Goal: Transaction & Acquisition: Subscribe to service/newsletter

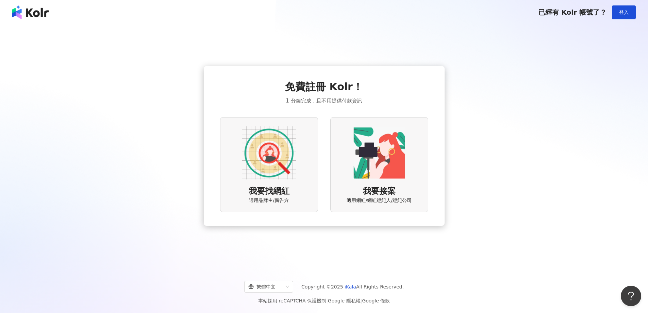
click at [486, 120] on div "免費註冊 Kolr！ 1 分鐘完成，且不用提供付款資訊 我要找網紅 適用品牌主/廣告方 我要接案 適用網紅/網紅經紀人/經紀公司" at bounding box center [324, 146] width 632 height 232
click at [450, 243] on div "免費註冊 Kolr！ 1 分鐘完成，且不用提供付款資訊 我要找網紅 適用品牌主/廣告方 我要接案 適用網紅/網紅經紀人/經紀公司" at bounding box center [324, 146] width 632 height 232
click at [568, 151] on div "免費註冊 Kolr！ 1 分鐘完成，且不用提供付款資訊 我要找網紅 適用品牌主/廣告方 我要接案 適用網紅/網紅經紀人/經紀公司" at bounding box center [324, 146] width 632 height 232
click at [629, 15] on button "登入" at bounding box center [624, 12] width 24 height 14
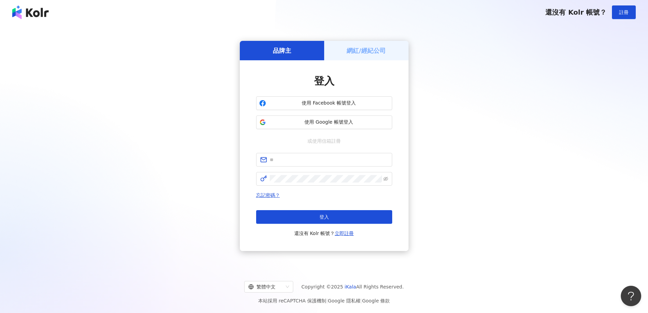
click at [492, 110] on div "品牌主 網紅/經紀公司 登入 使用 Facebook 帳號登入 使用 Google 帳號登入 或使用信箱註冊 忘記密碼？ 登入 還沒有 Kolr 帳號？ 立即…" at bounding box center [324, 146] width 632 height 232
